Goal: Unclear

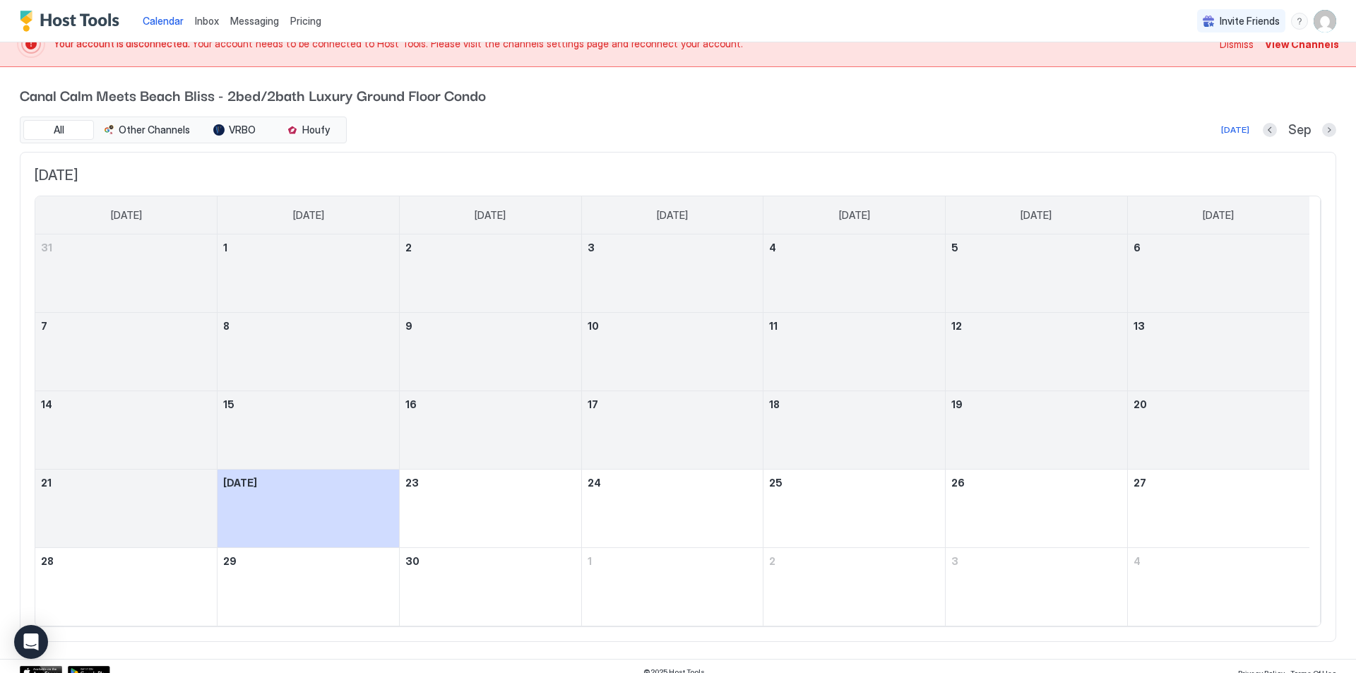
scroll to position [32, 0]
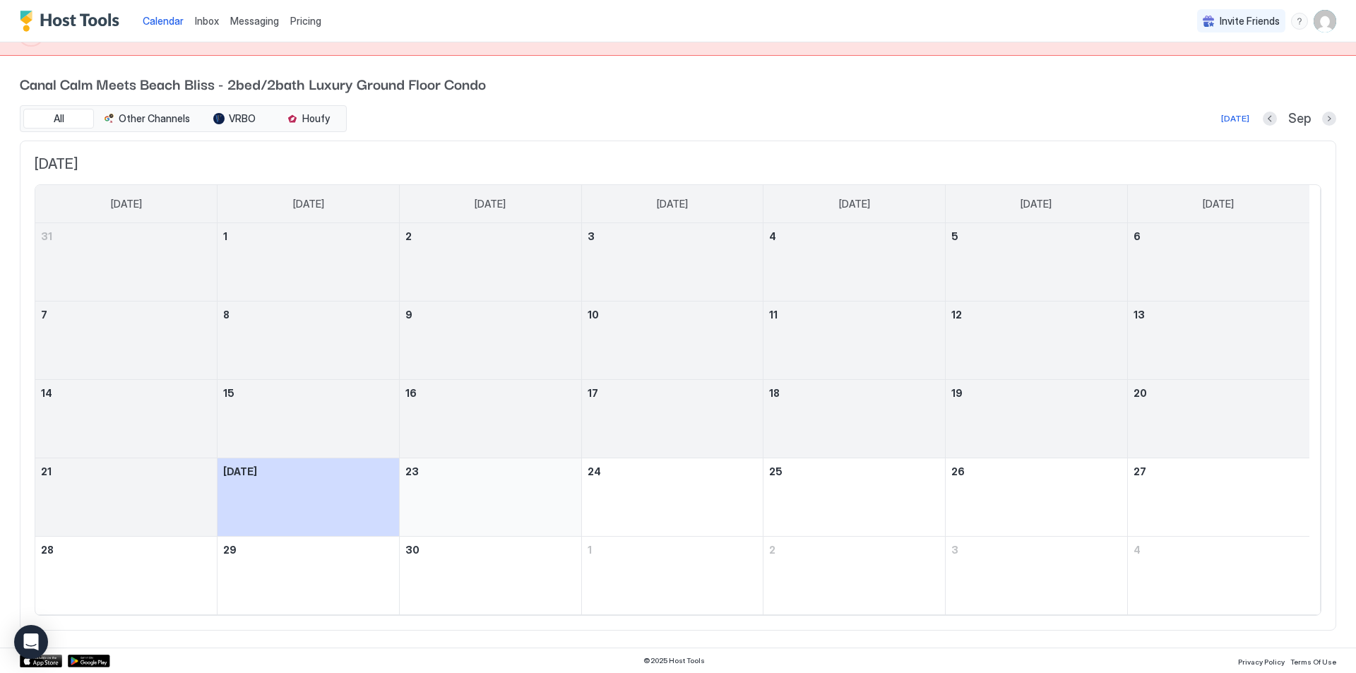
click at [543, 508] on div "September 23, 2025" at bounding box center [490, 497] width 170 height 66
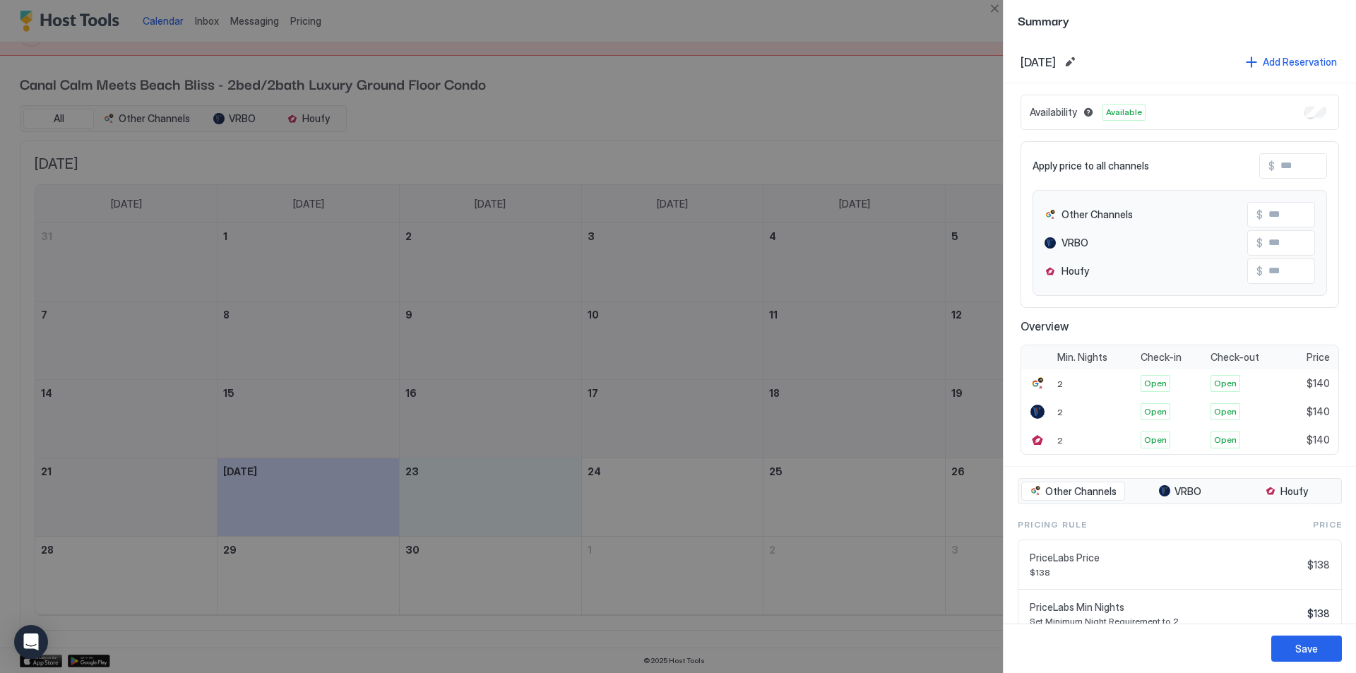
click at [309, 482] on div at bounding box center [678, 336] width 1356 height 673
click at [339, 504] on div at bounding box center [678, 336] width 1356 height 673
click at [928, 106] on div at bounding box center [678, 336] width 1356 height 673
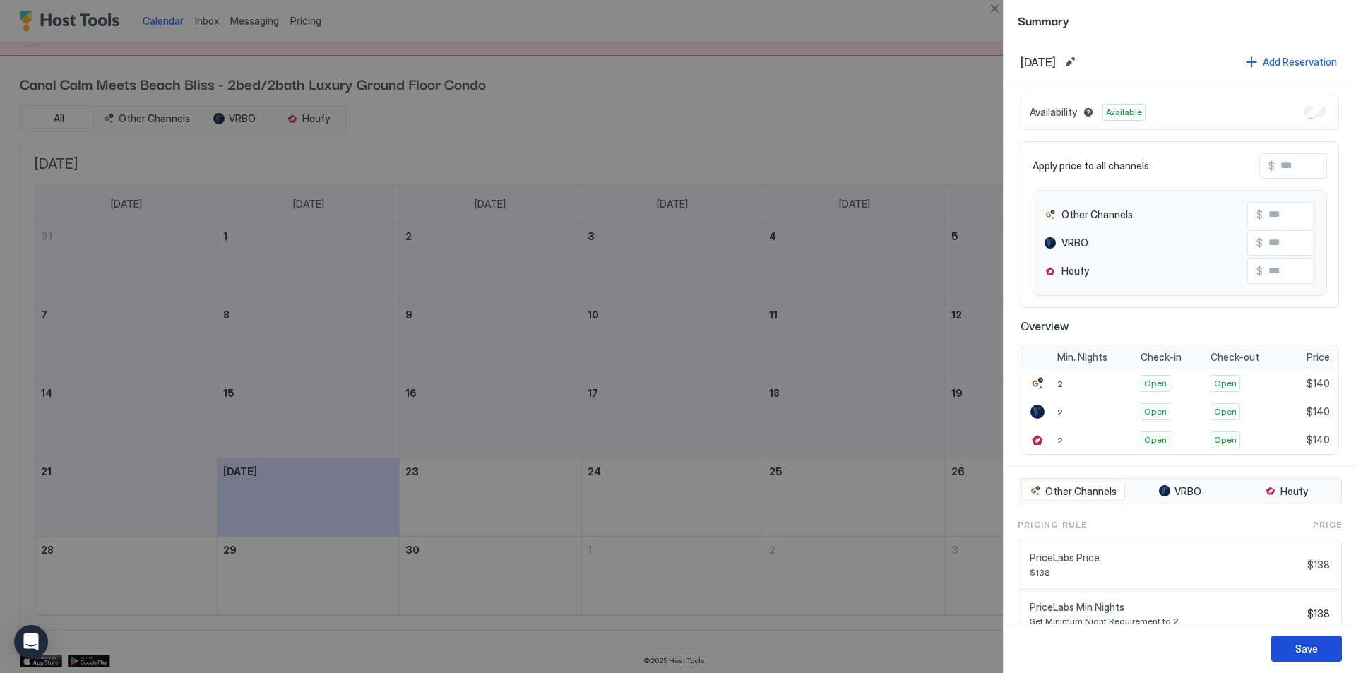
click at [1303, 651] on div "Save" at bounding box center [1307, 648] width 23 height 15
